Goal: Information Seeking & Learning: Learn about a topic

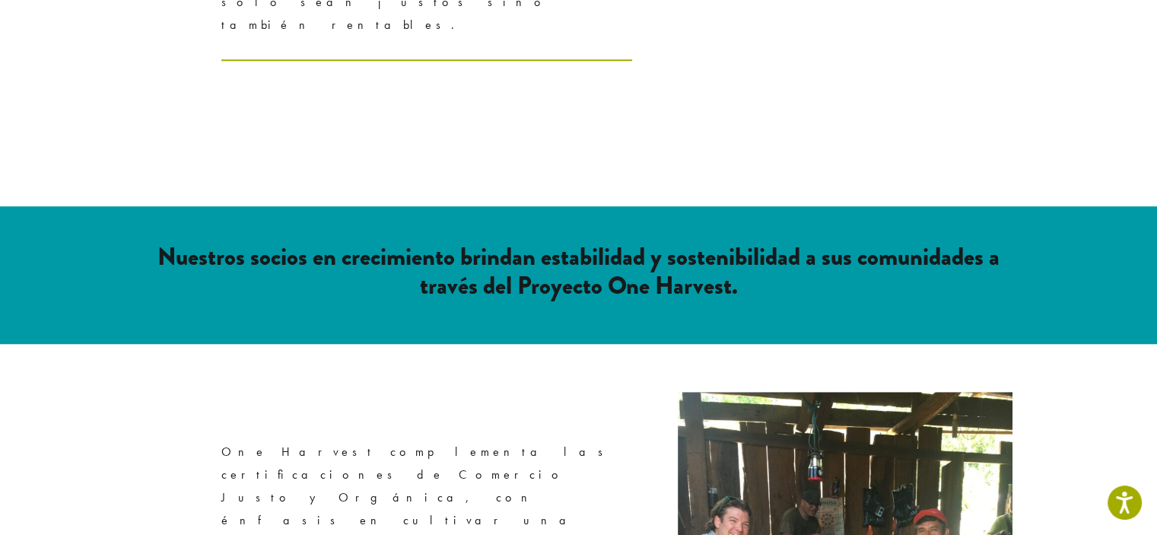
scroll to position [1141, 0]
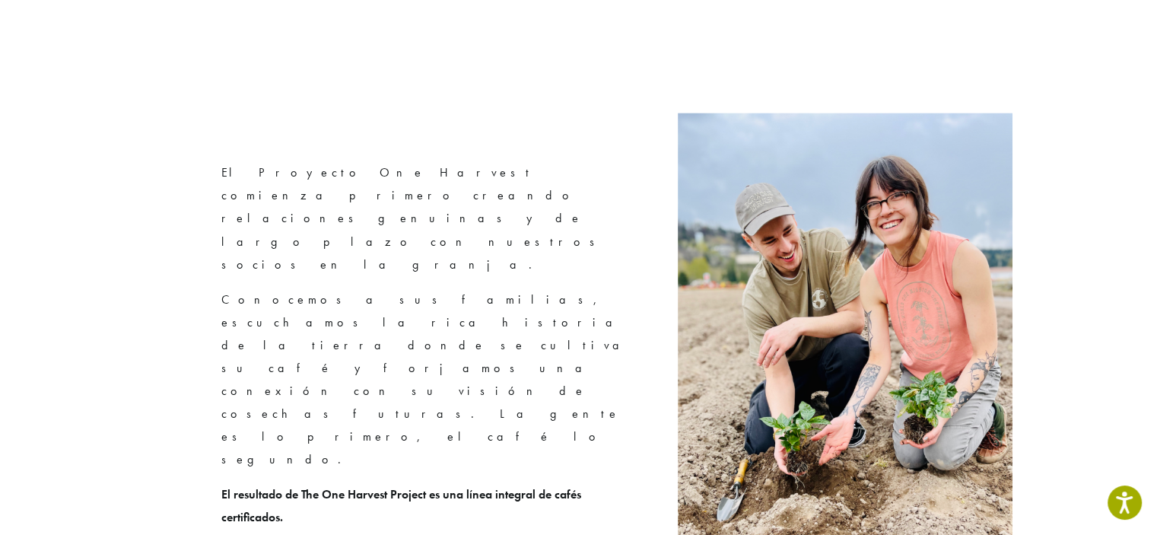
scroll to position [2282, 0]
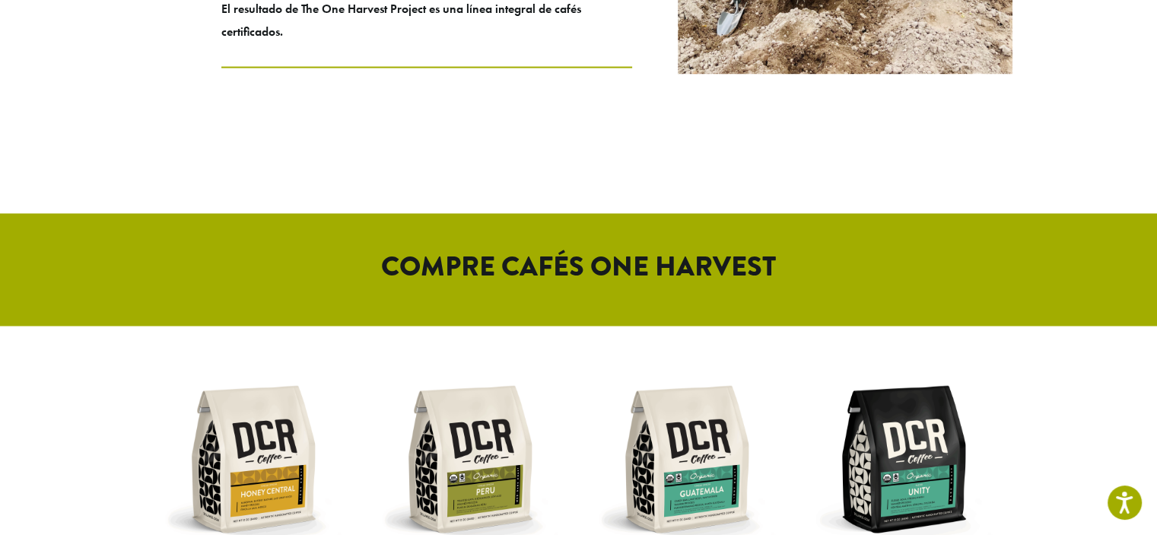
scroll to position [2763, 0]
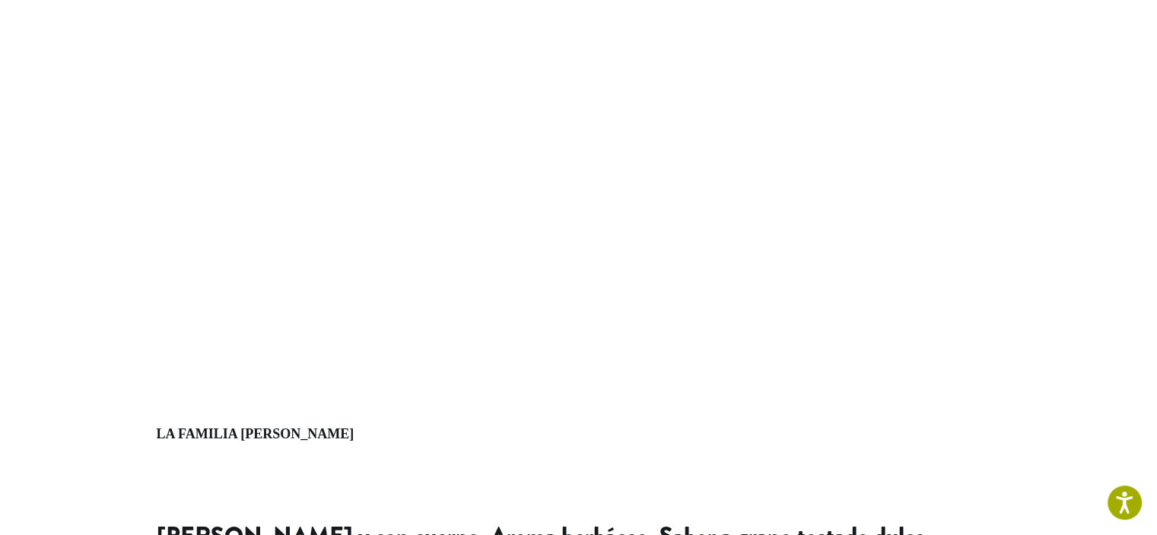
scroll to position [456, 0]
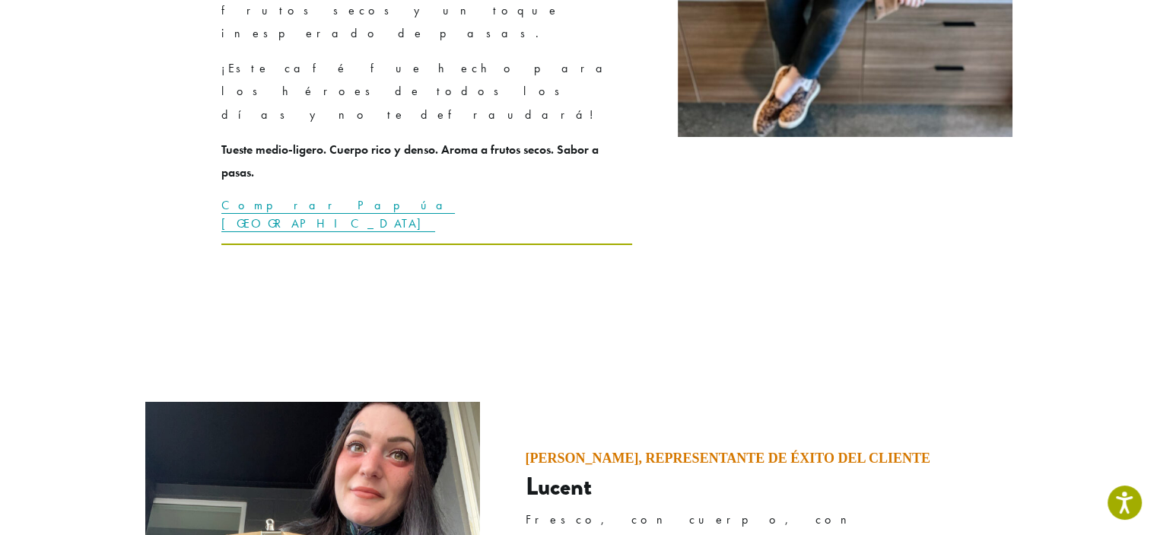
scroll to position [5704, 0]
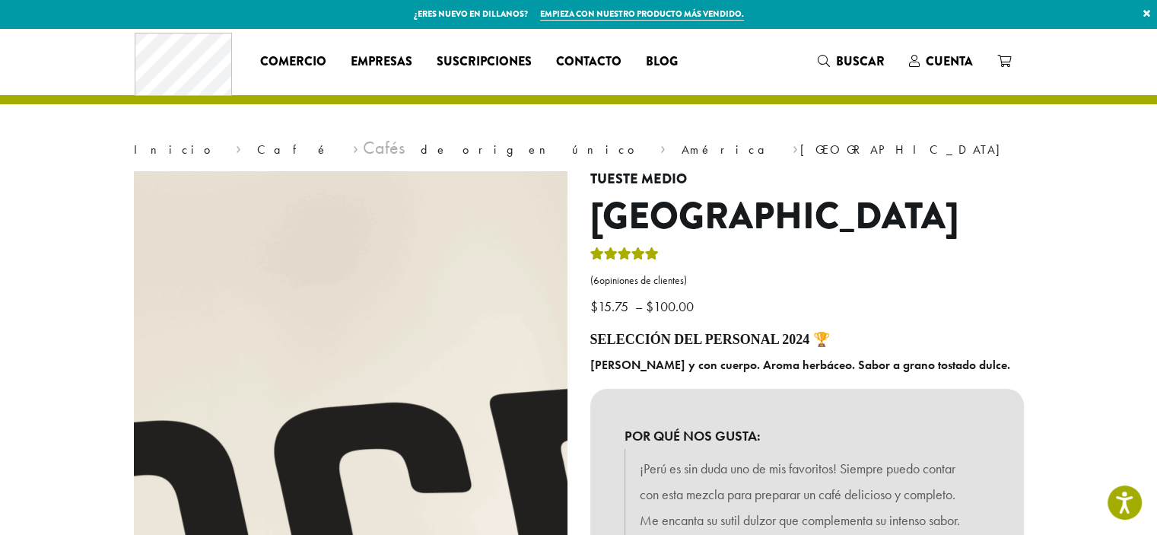
drag, startPoint x: 377, startPoint y: 249, endPoint x: 726, endPoint y: 252, distance: 348.3
click at [726, 252] on p "$ 15.75 – $ 100.00 Rango de precios: $15,75 a $100,00" at bounding box center [806, 282] width 433 height 75
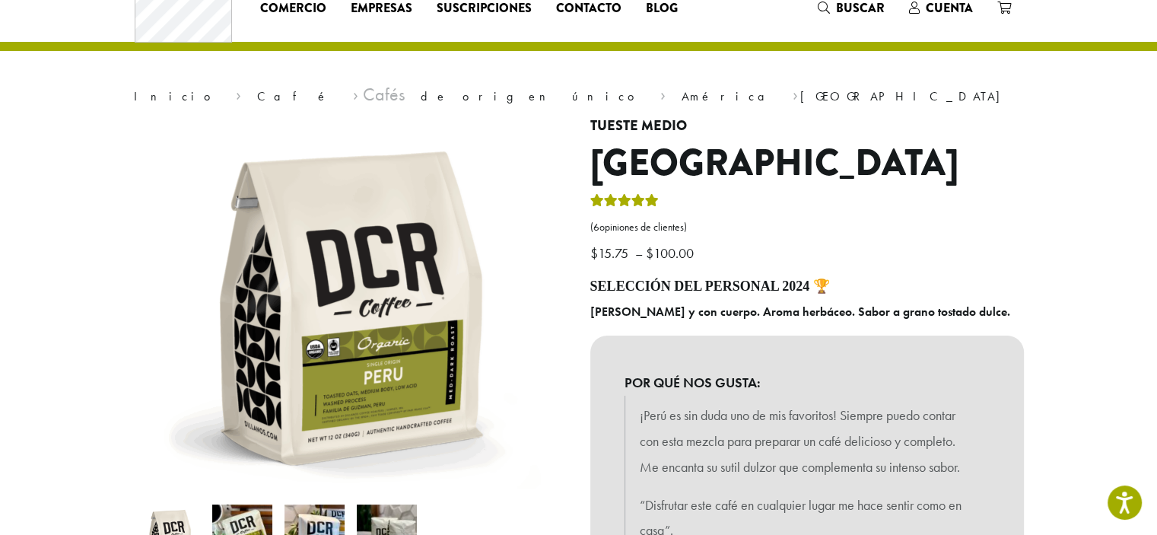
scroll to position [152, 0]
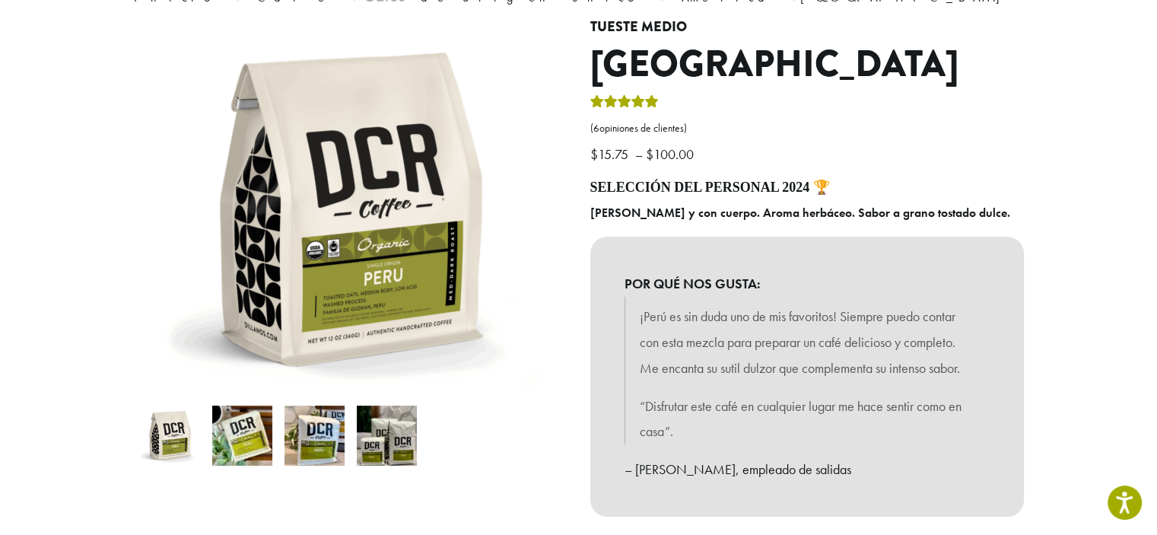
click at [234, 443] on img at bounding box center [242, 435] width 60 height 60
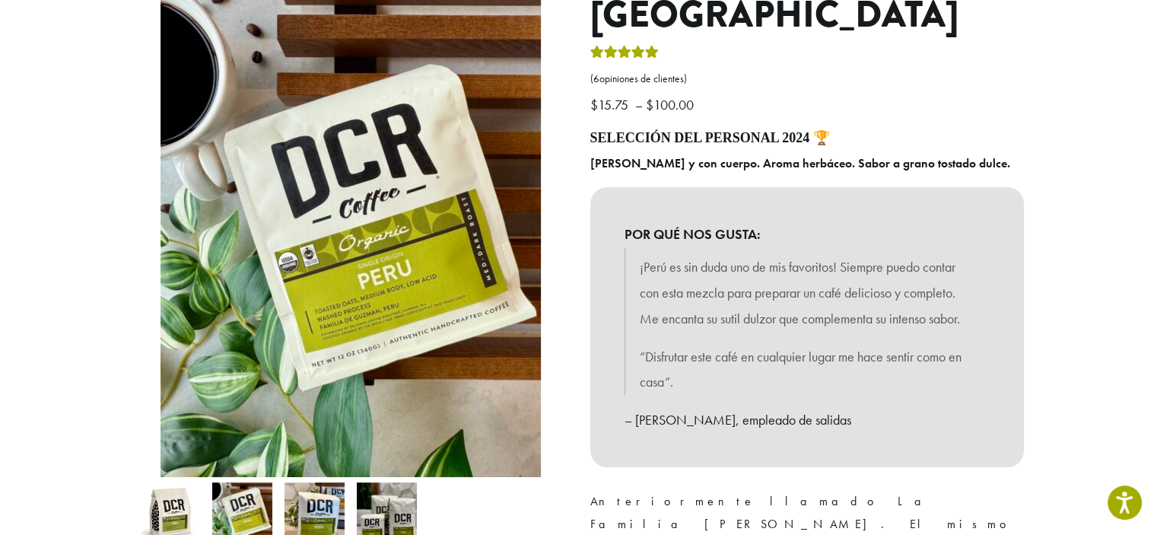
scroll to position [228, 0]
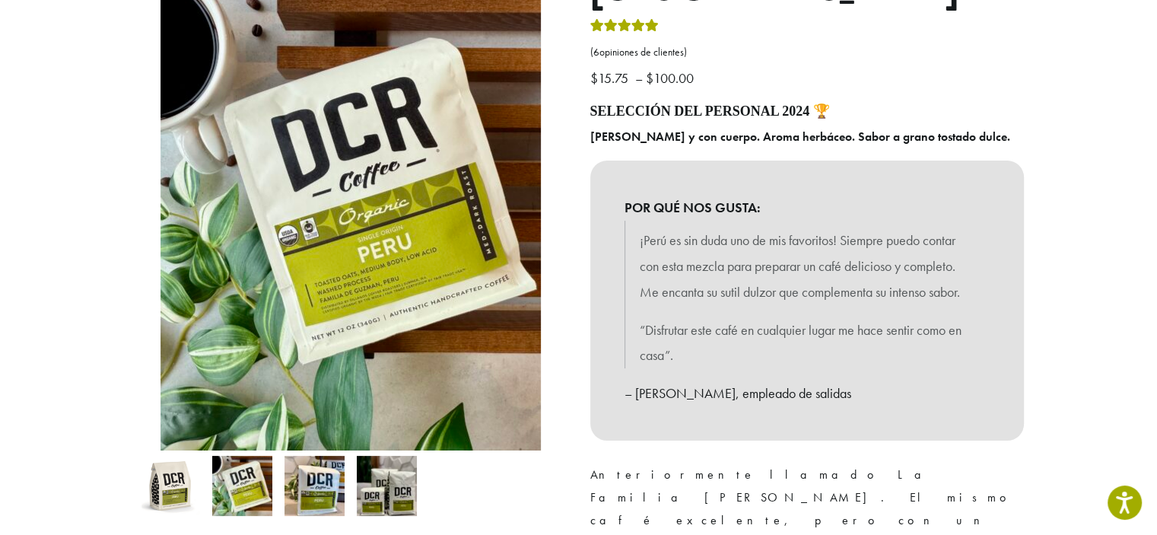
click at [345, 477] on li at bounding box center [314, 485] width 72 height 72
click at [332, 489] on img at bounding box center [314, 486] width 60 height 60
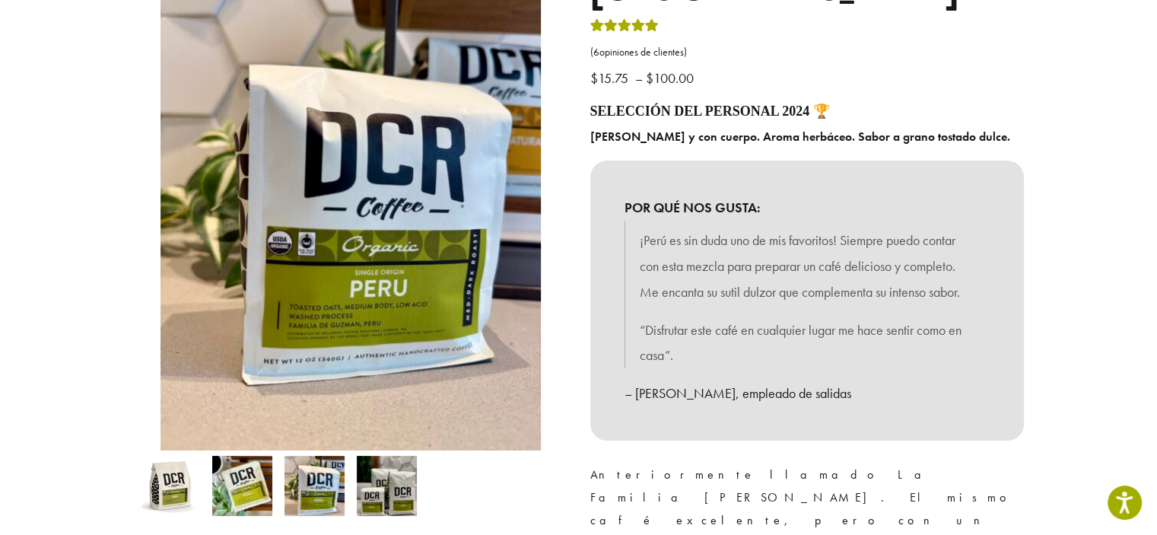
click at [390, 481] on img at bounding box center [387, 486] width 60 height 60
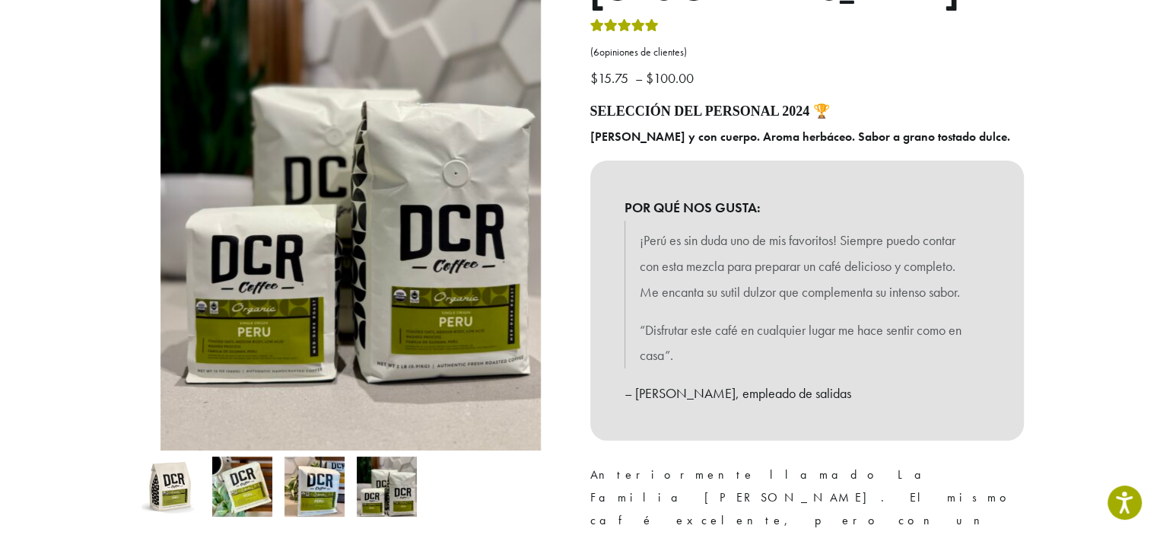
click at [267, 489] on img at bounding box center [242, 486] width 60 height 60
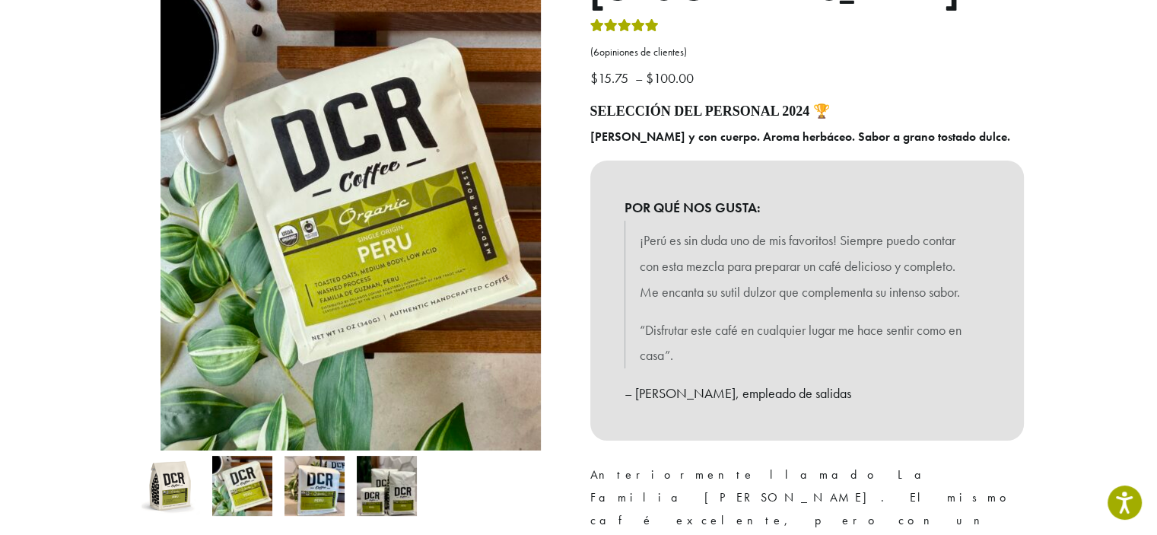
click at [186, 484] on img at bounding box center [170, 486] width 60 height 60
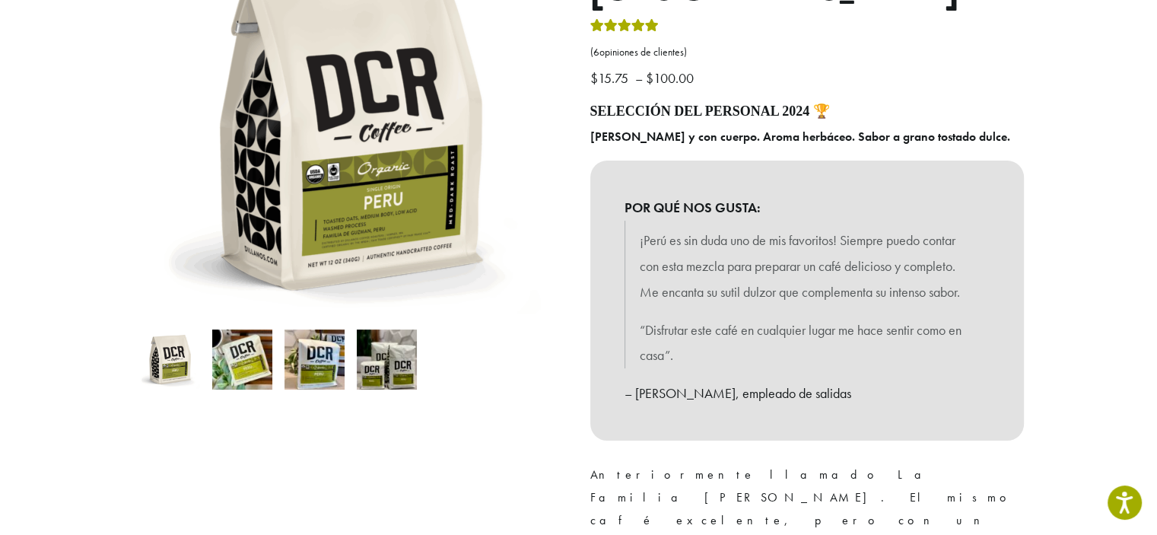
scroll to position [152, 0]
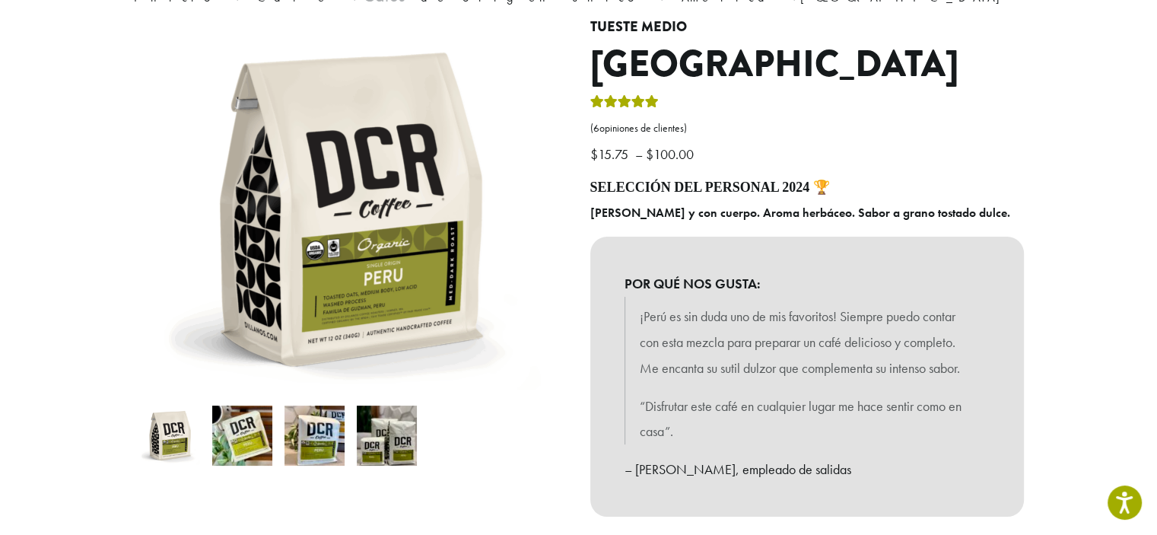
click at [298, 452] on img at bounding box center [314, 435] width 60 height 60
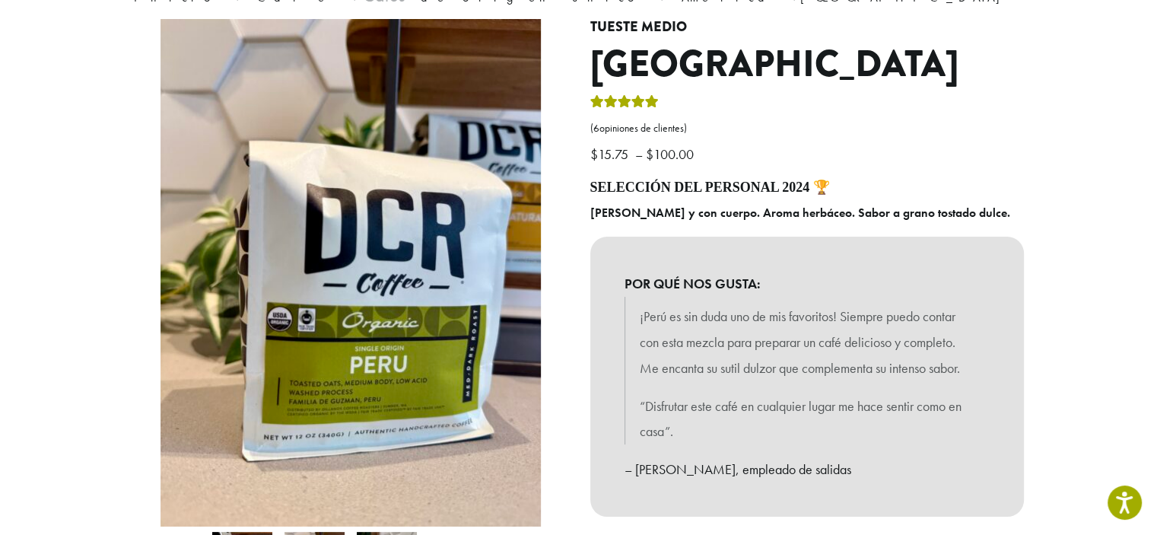
scroll to position [228, 0]
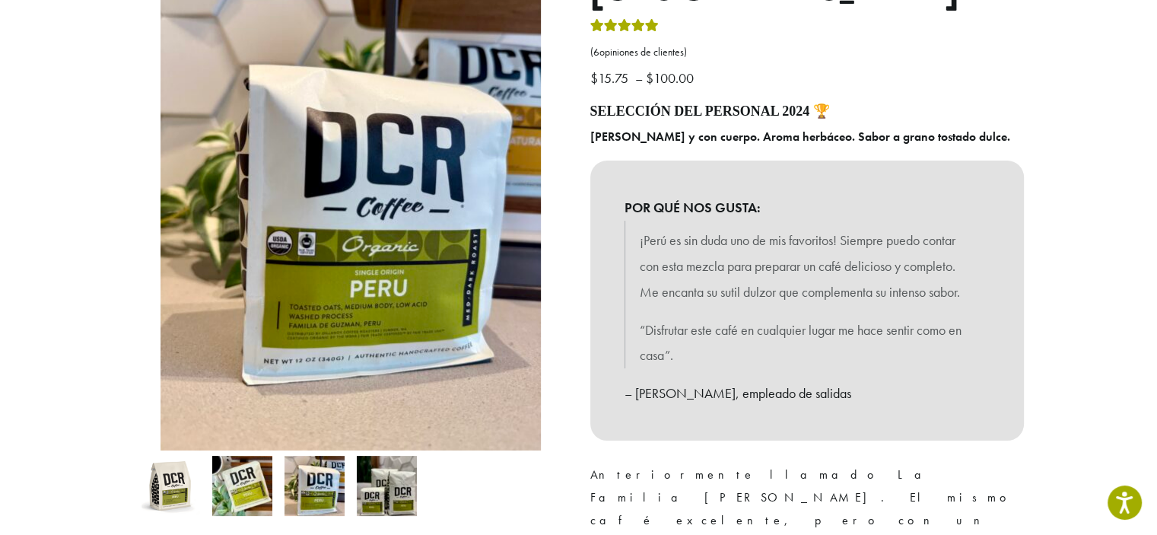
click at [243, 484] on img at bounding box center [242, 486] width 60 height 60
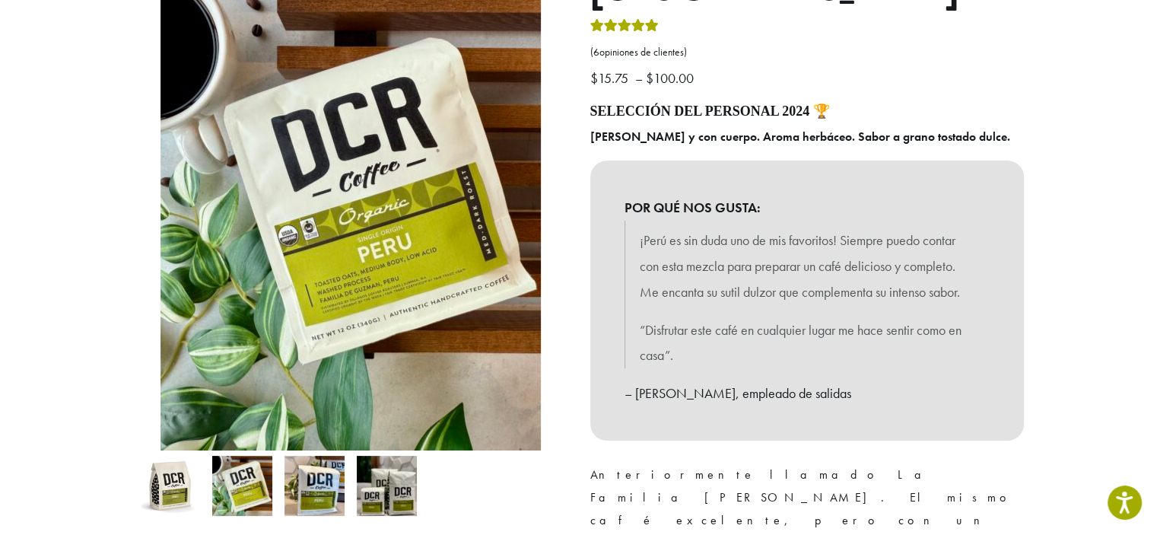
click at [170, 494] on img at bounding box center [170, 486] width 60 height 60
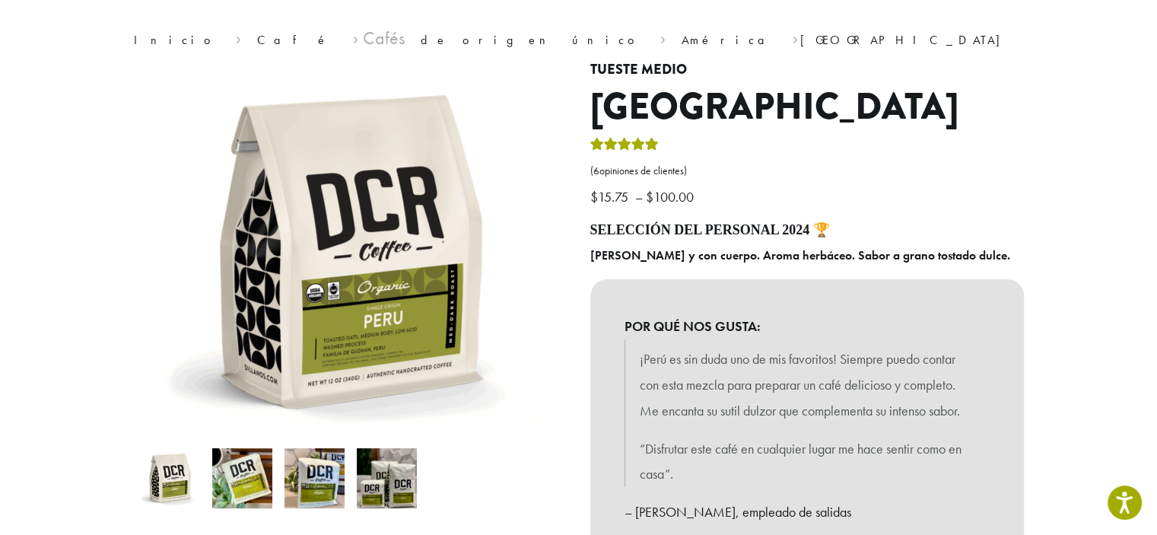
scroll to position [76, 0]
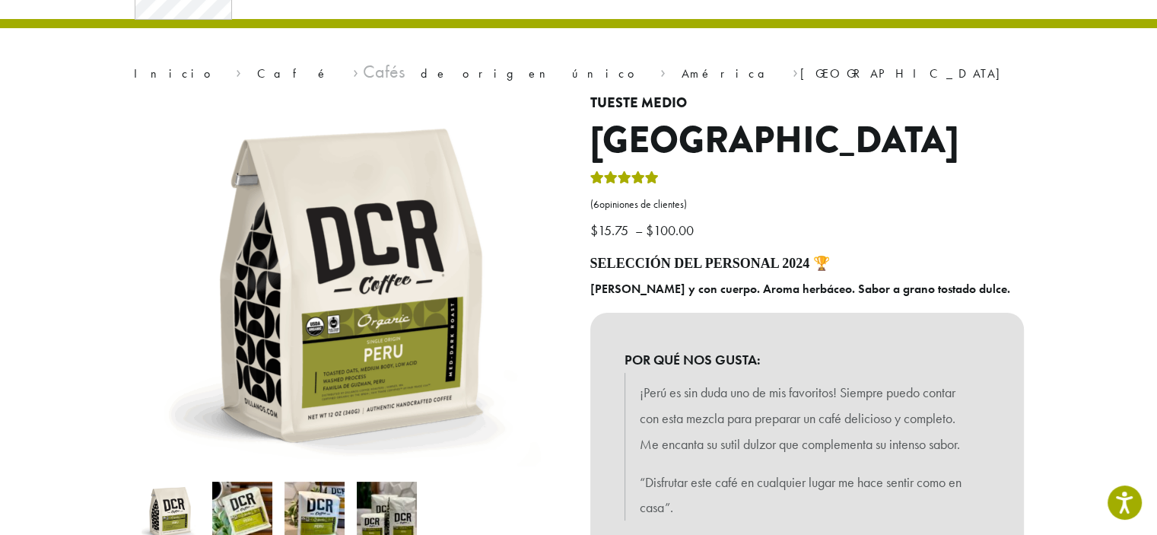
click at [256, 507] on img at bounding box center [242, 511] width 60 height 60
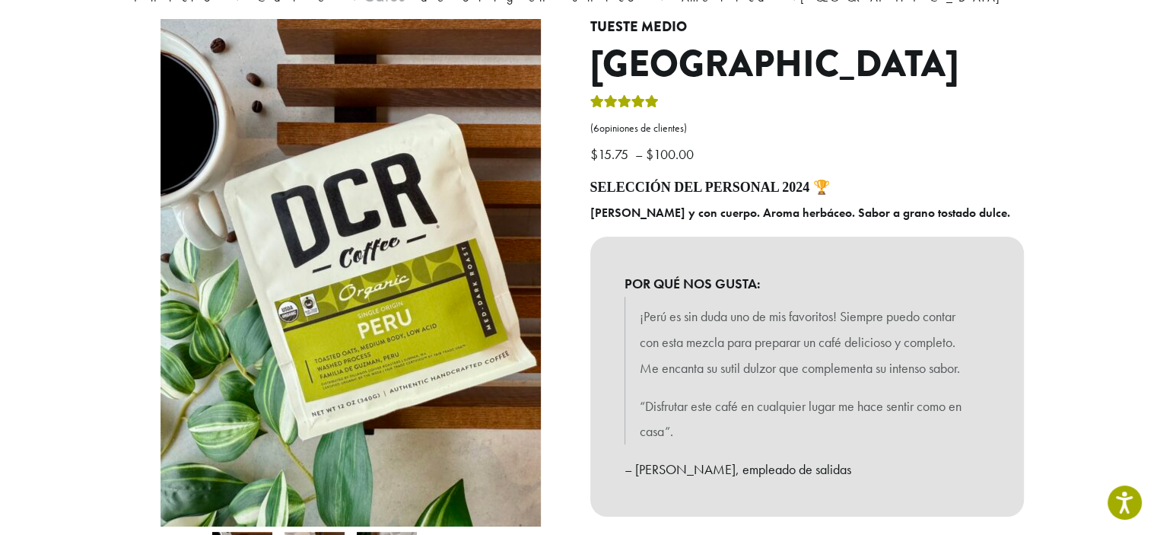
scroll to position [228, 0]
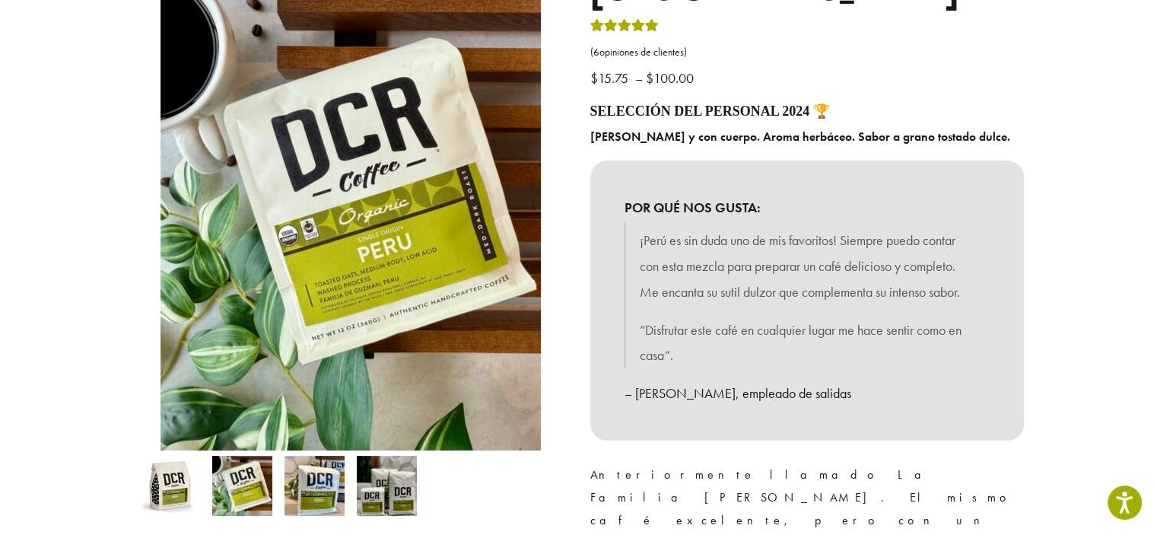
click at [328, 487] on img at bounding box center [314, 486] width 60 height 60
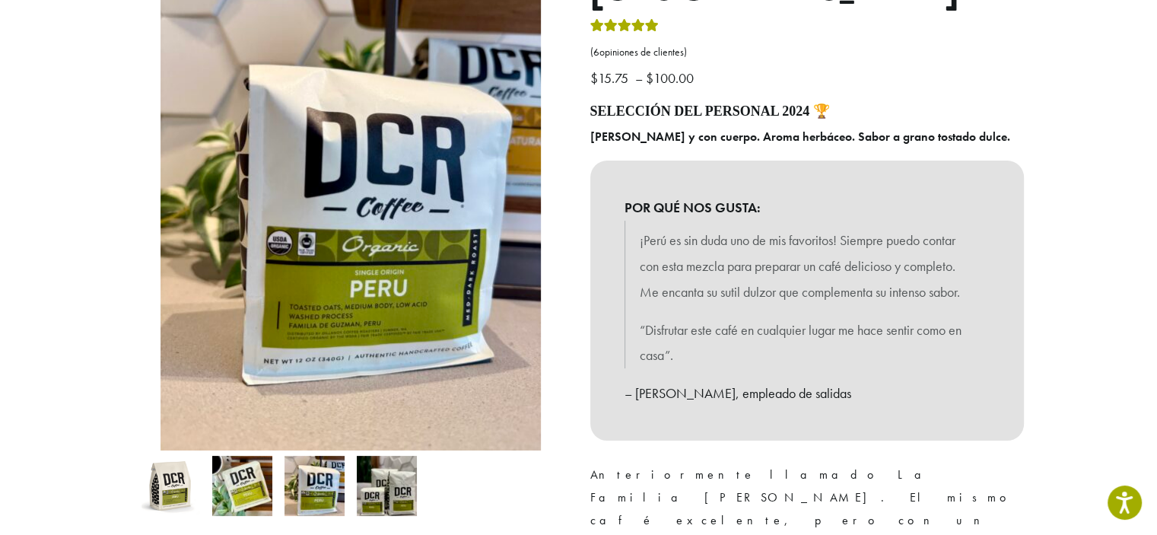
click at [378, 488] on img at bounding box center [387, 486] width 60 height 60
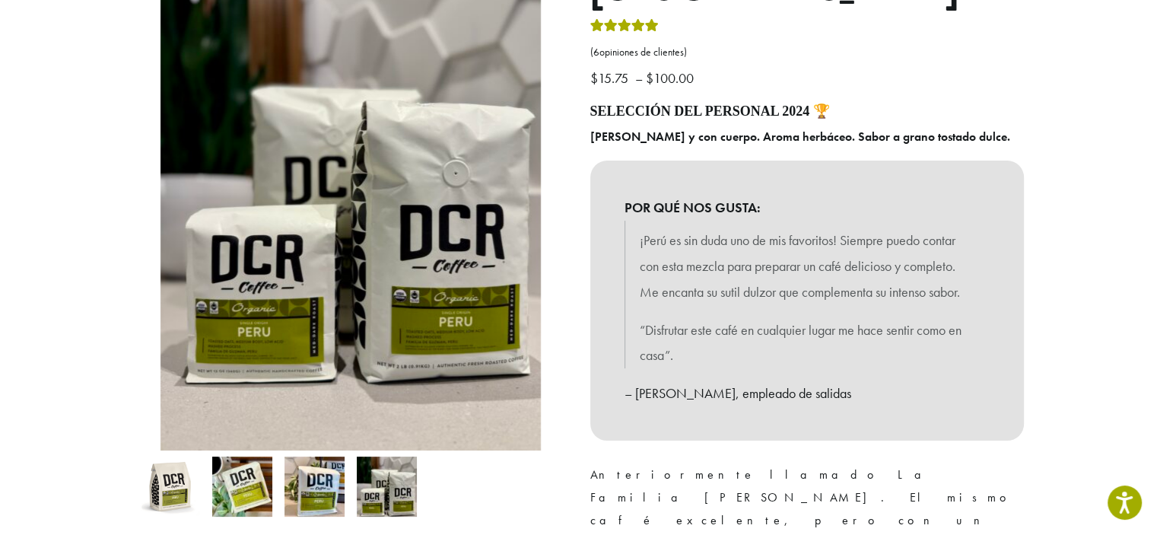
click at [313, 491] on img at bounding box center [314, 486] width 60 height 60
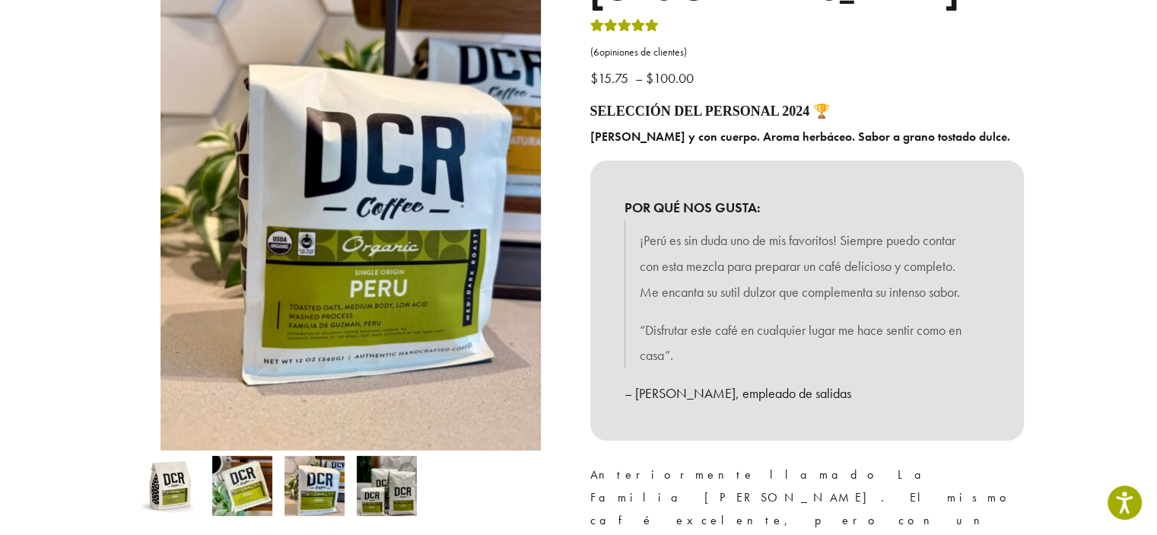
click at [246, 479] on img at bounding box center [242, 486] width 60 height 60
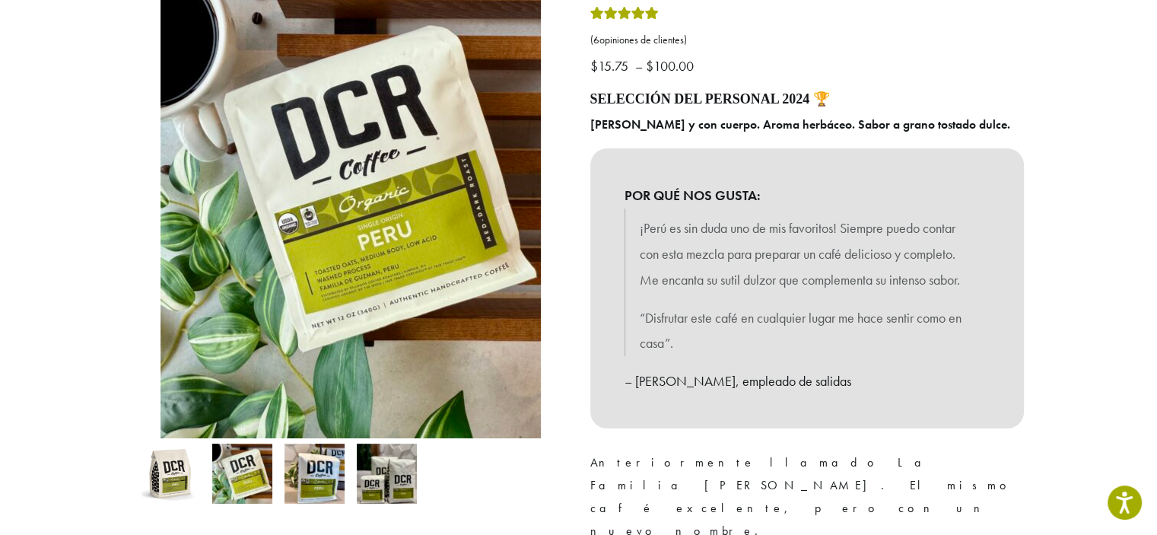
scroll to position [304, 0]
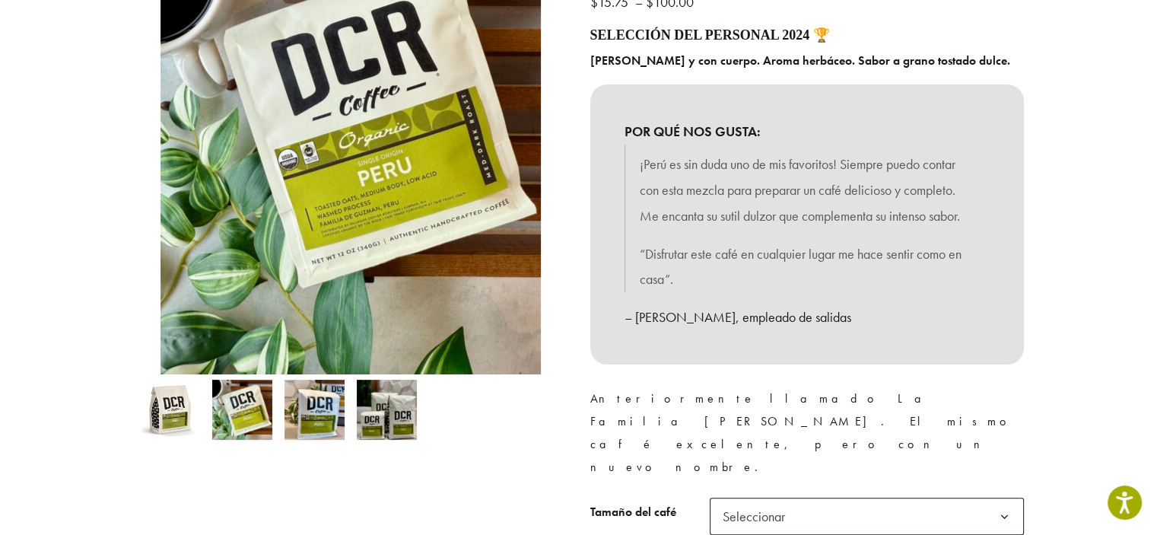
click at [170, 389] on img at bounding box center [170, 409] width 60 height 60
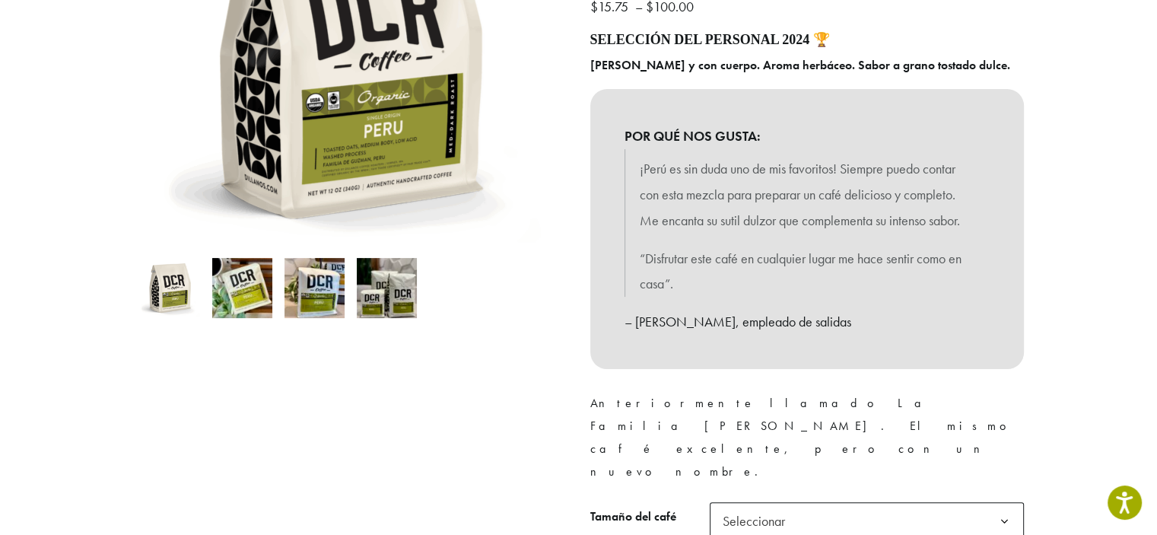
scroll to position [152, 0]
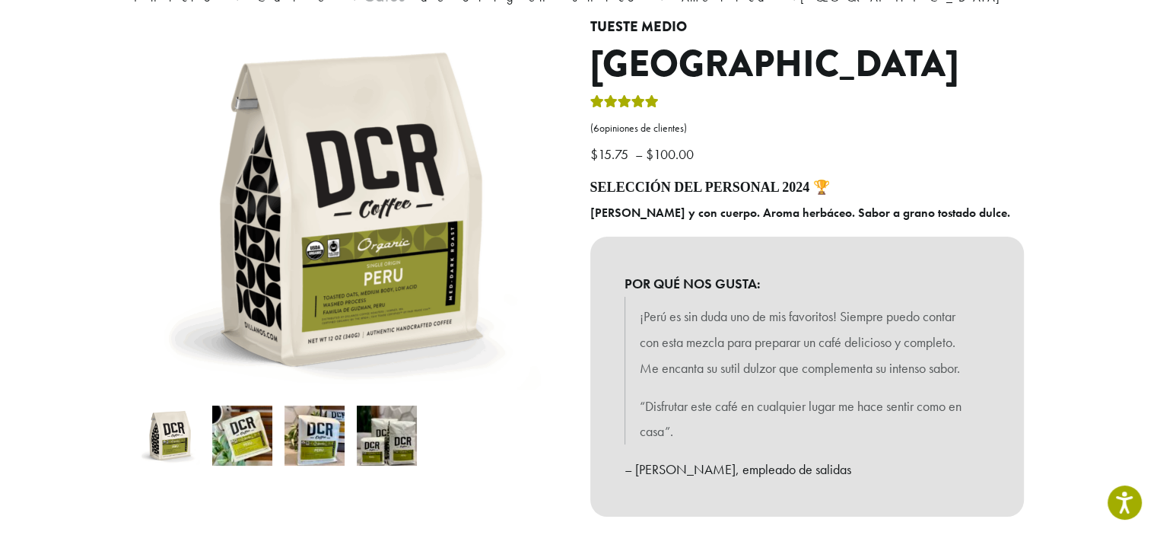
click at [413, 429] on img at bounding box center [387, 435] width 60 height 60
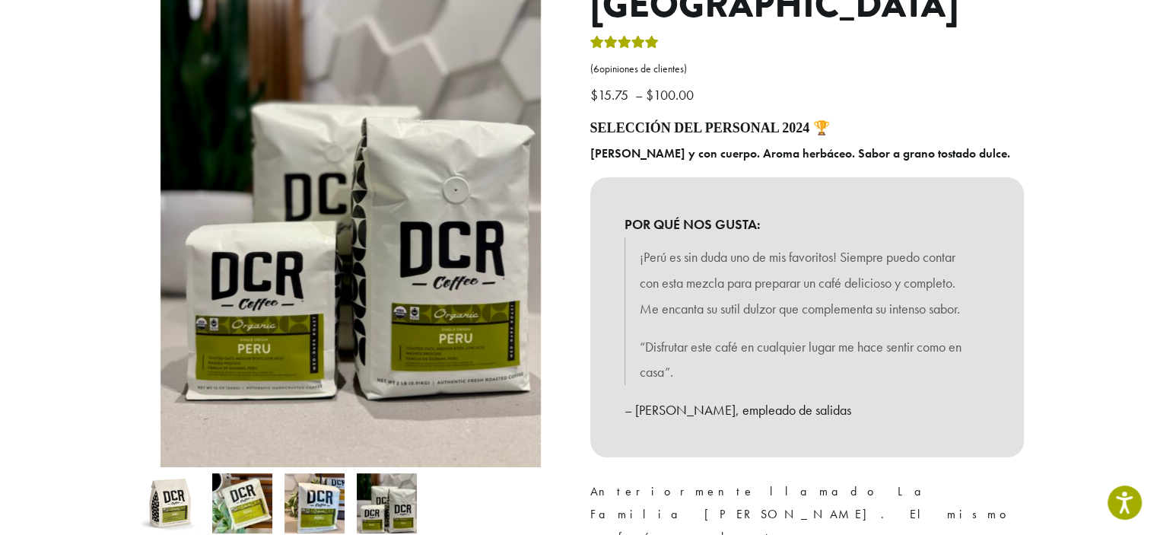
scroll to position [228, 0]
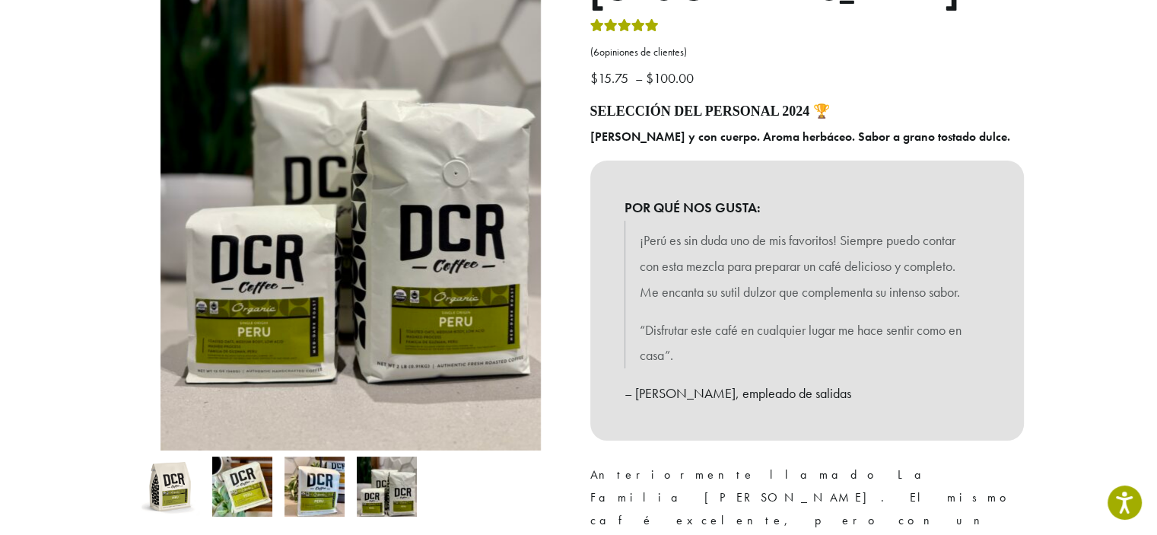
click at [287, 492] on img at bounding box center [314, 486] width 60 height 60
